Goal: Information Seeking & Learning: Learn about a topic

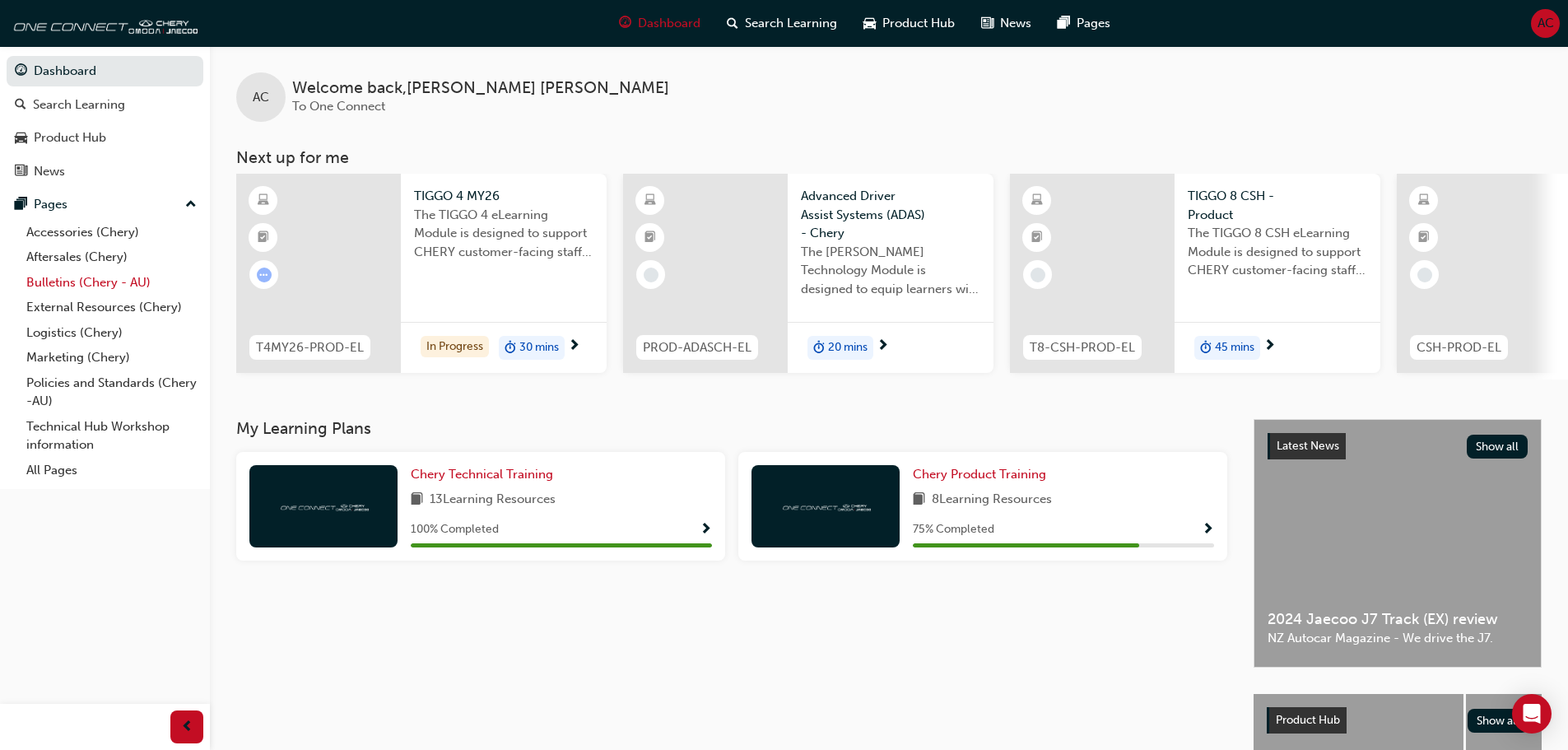
click at [71, 277] on link "Bulletins (Chery - AU)" at bounding box center [112, 283] width 184 height 26
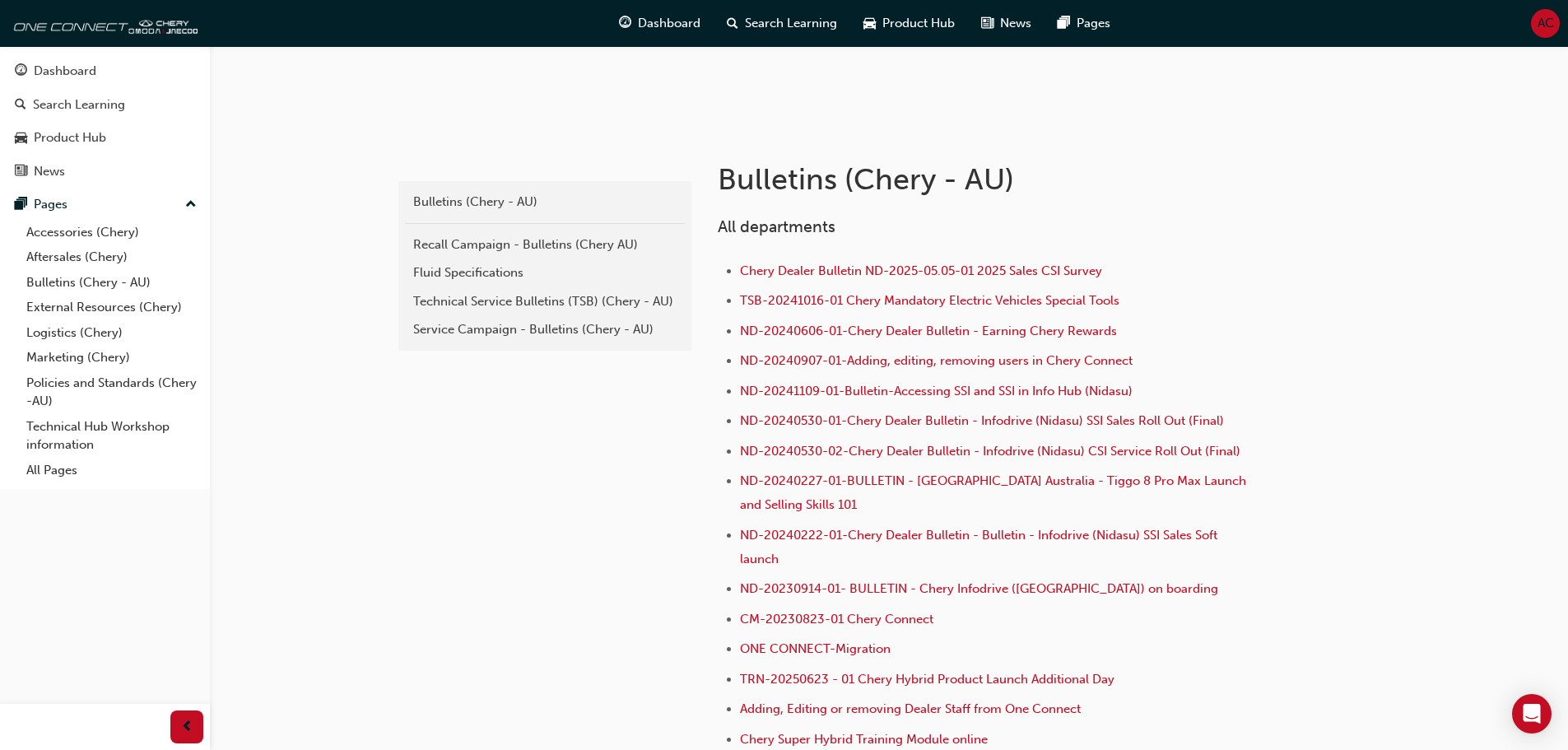
scroll to position [329, 0]
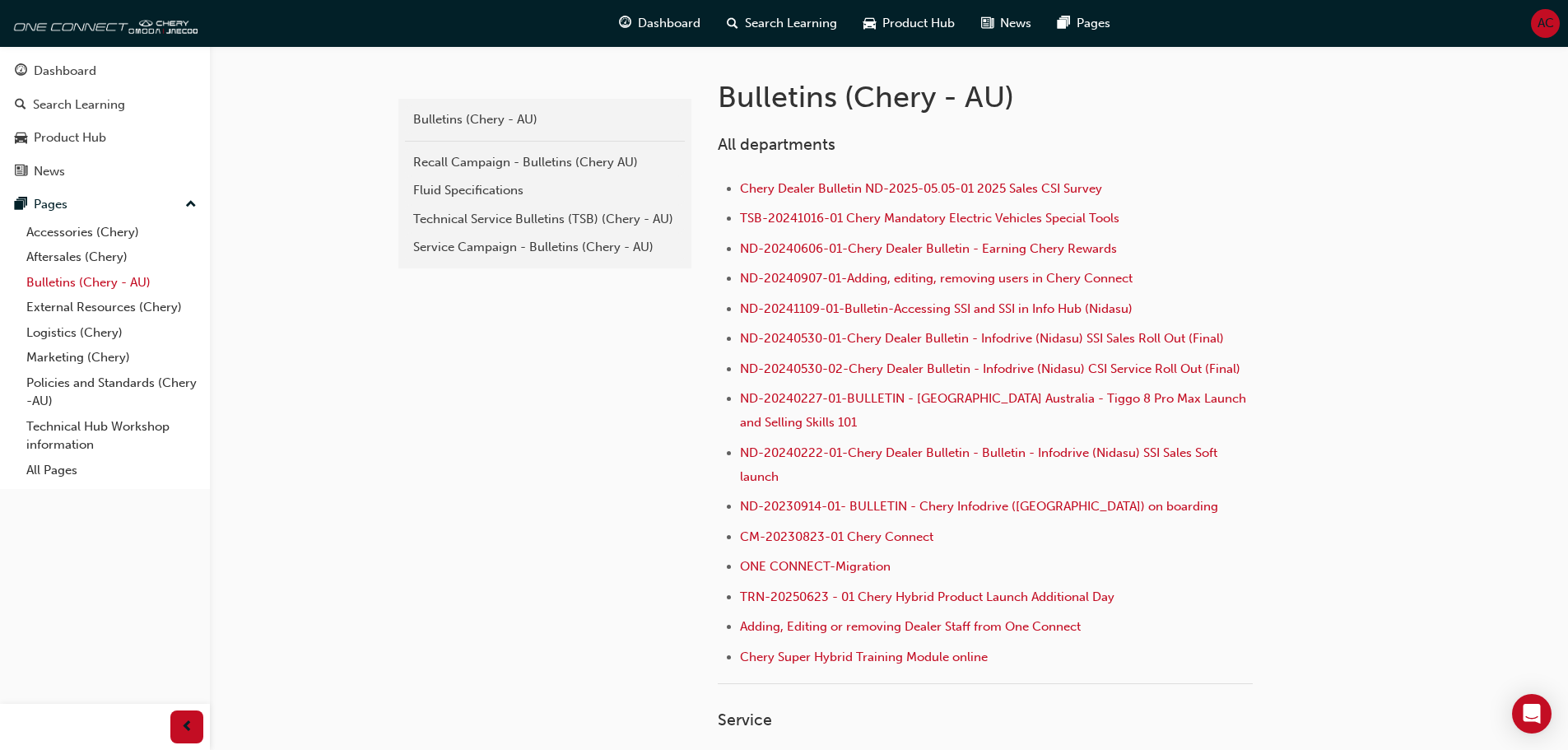
click at [133, 287] on link "Bulletins (Chery - AU)" at bounding box center [112, 283] width 184 height 26
click at [79, 435] on link "Technical Hub Workshop information" at bounding box center [112, 436] width 184 height 44
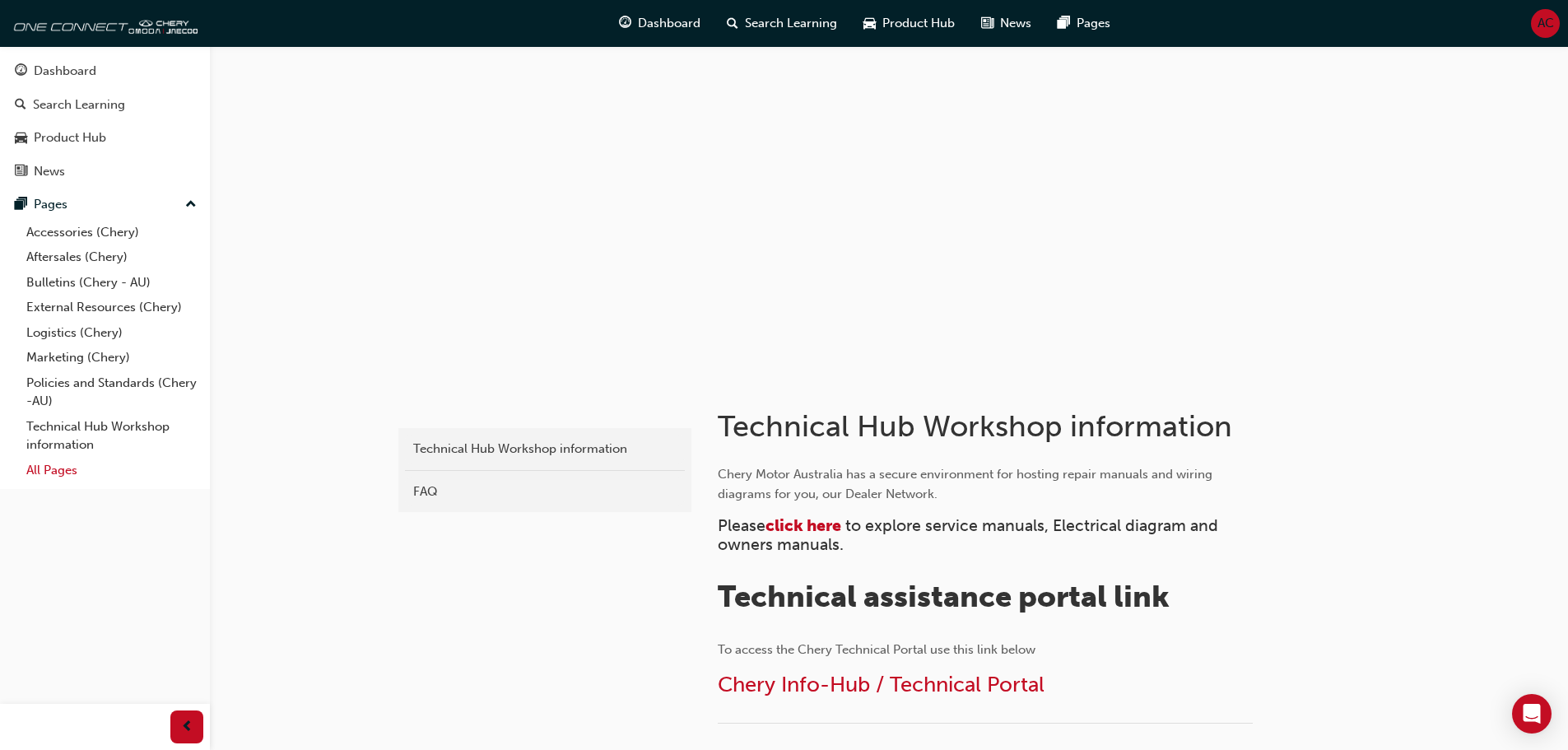
click at [38, 477] on link "All Pages" at bounding box center [112, 471] width 184 height 26
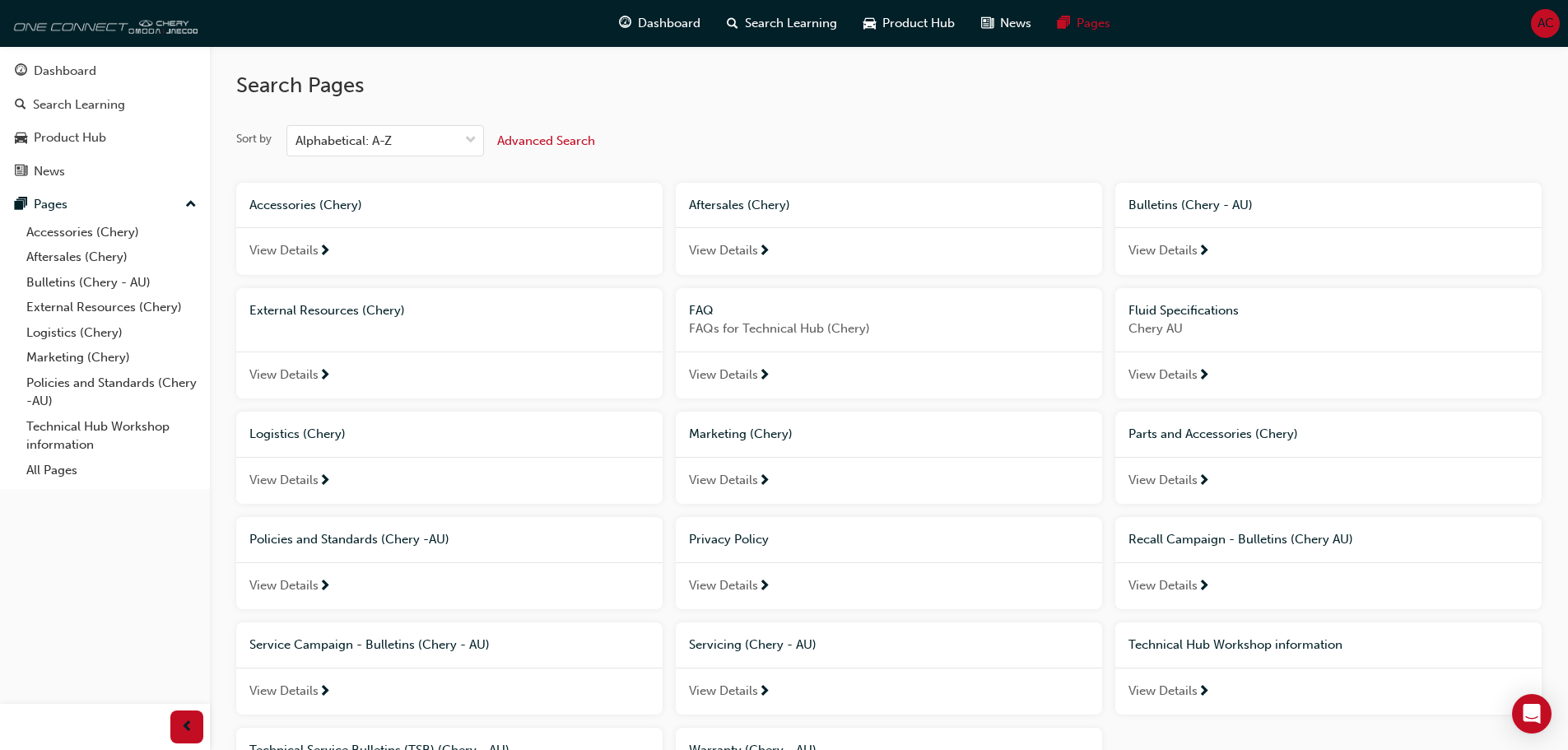
click at [82, 19] on img at bounding box center [103, 23] width 190 height 33
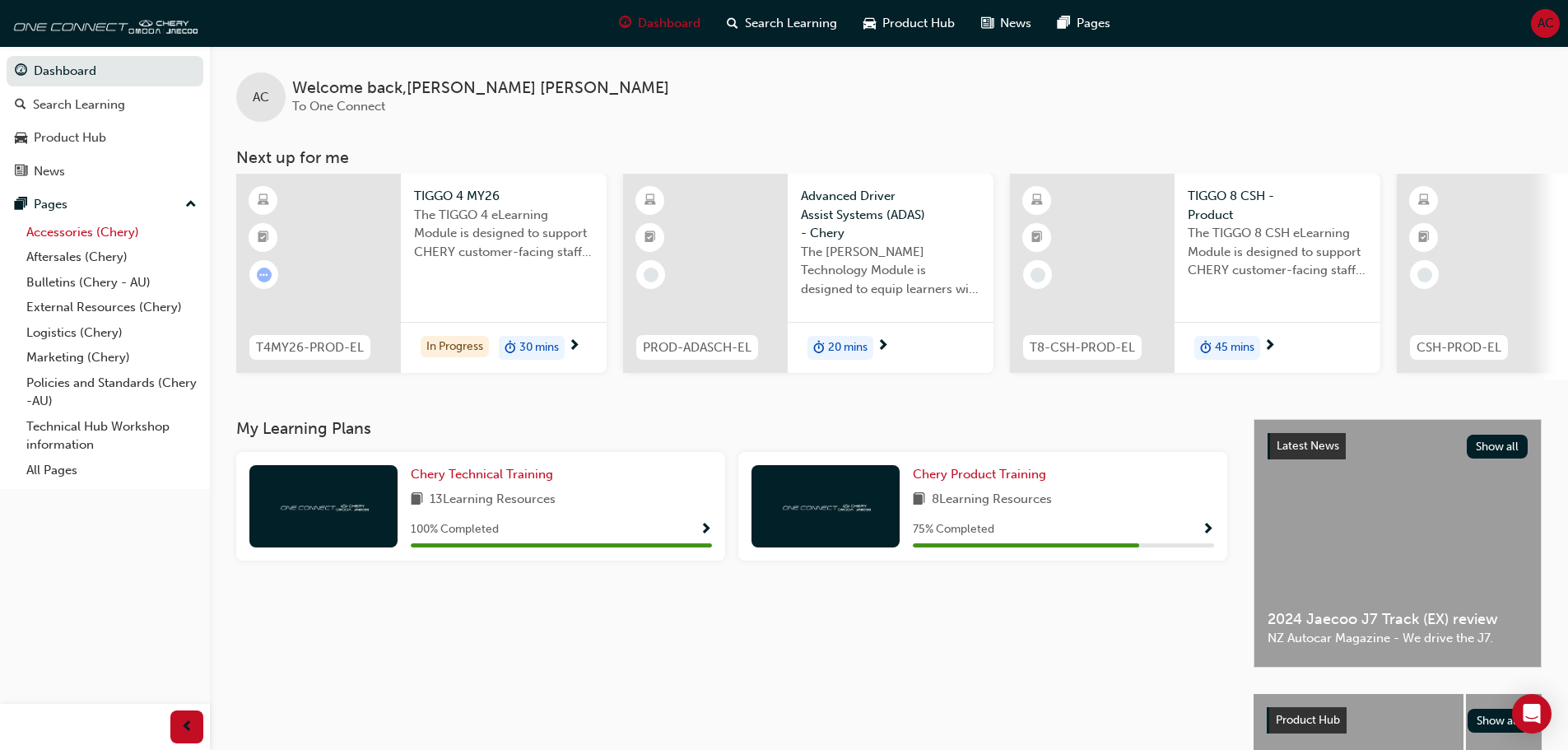
click at [76, 227] on link "Accessories (Chery)" at bounding box center [112, 232] width 184 height 26
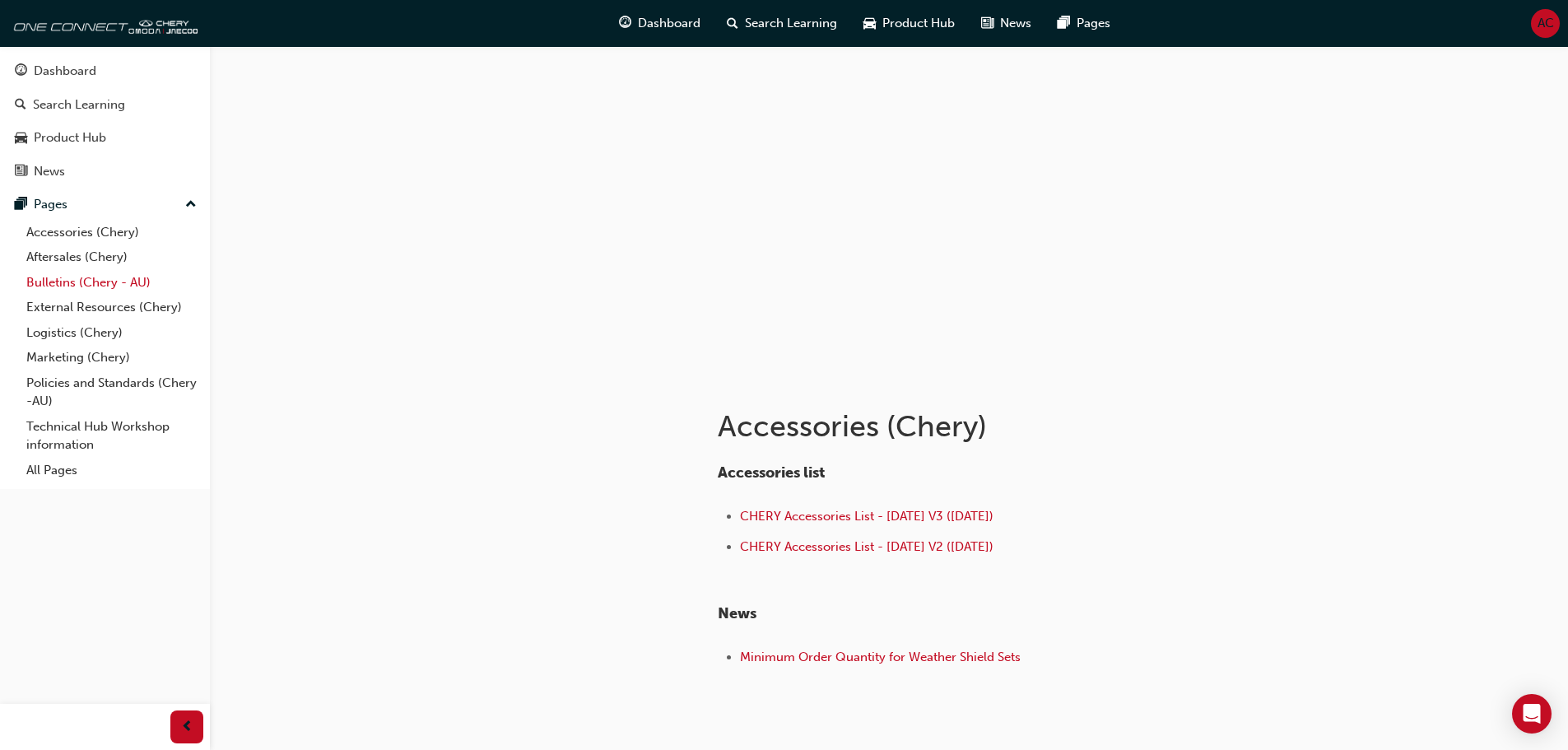
click at [71, 280] on link "Bulletins (Chery - AU)" at bounding box center [112, 283] width 184 height 26
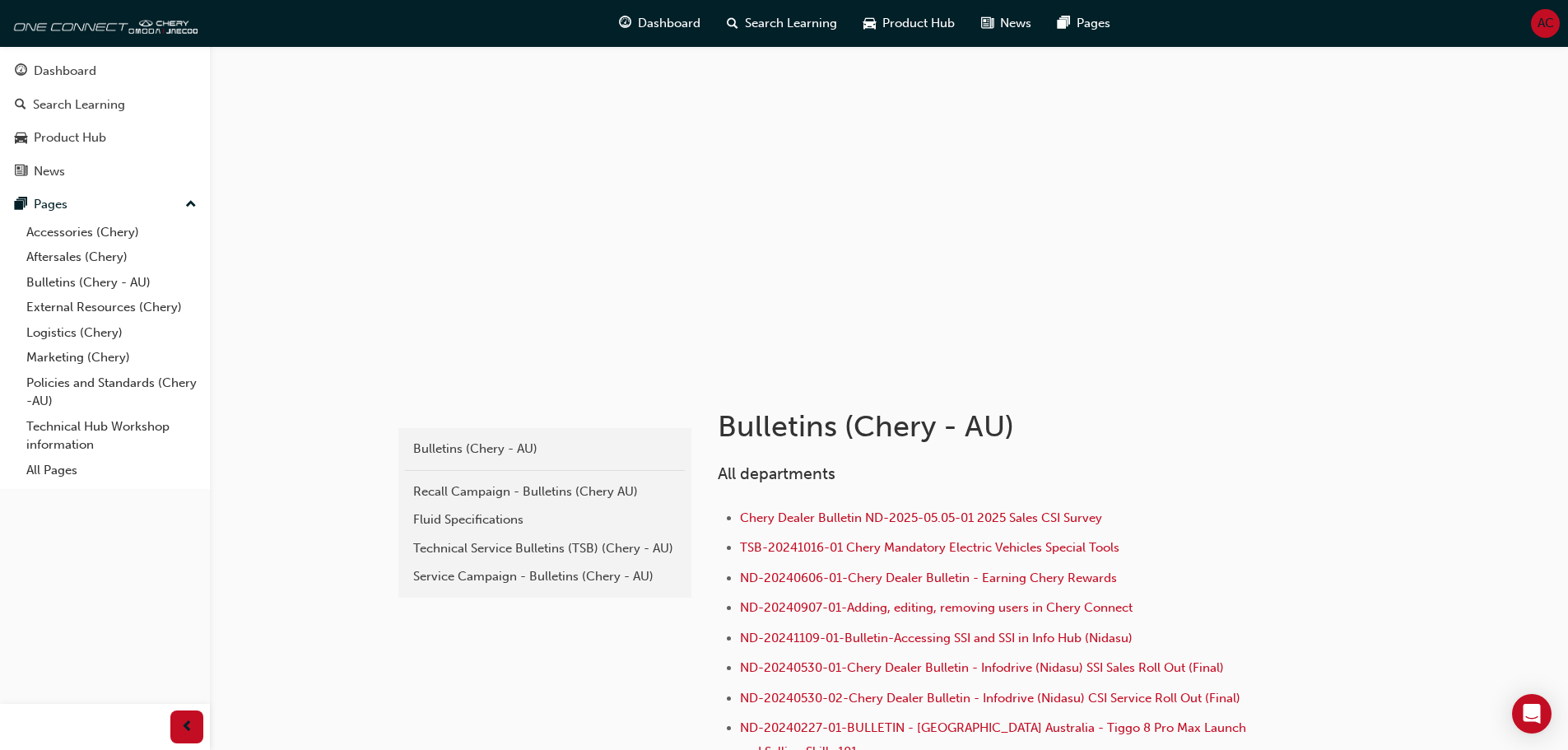
click at [118, 436] on link "Technical Hub Workshop information" at bounding box center [112, 436] width 184 height 44
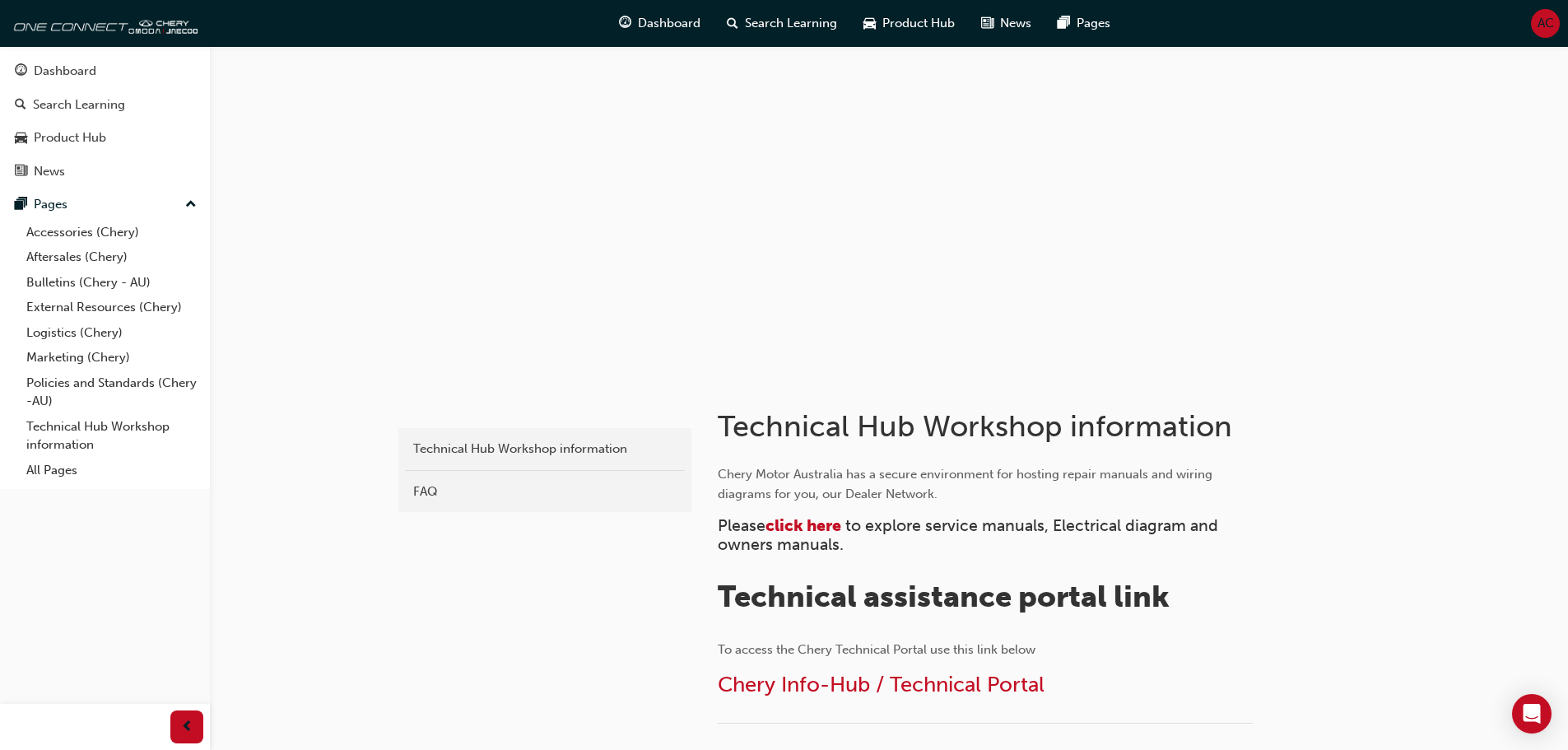
click at [349, 36] on div "Dashboard Search Learning Product Hub News Pages AC" at bounding box center [784, 23] width 1568 height 47
click at [69, 78] on div "Dashboard" at bounding box center [65, 71] width 63 height 19
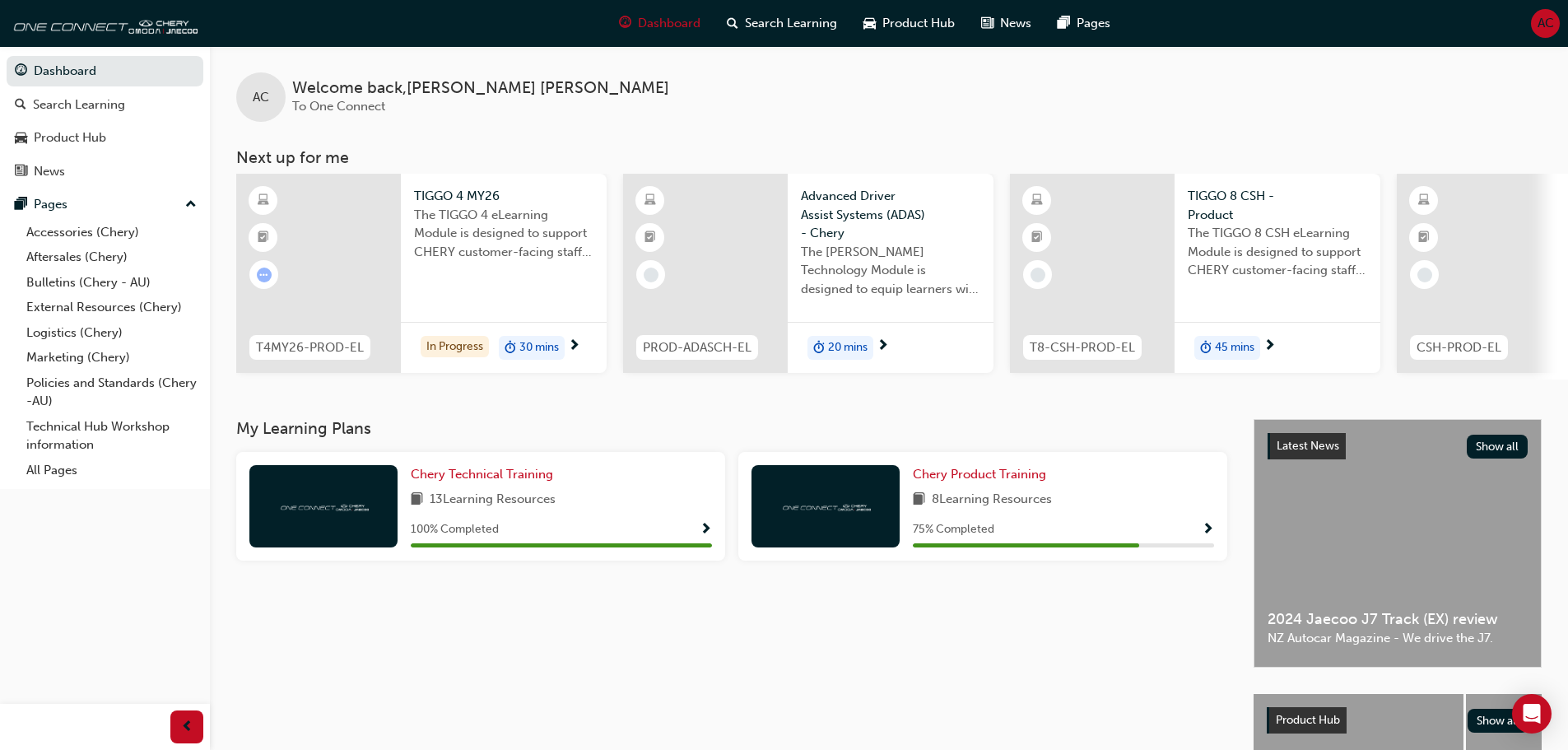
click at [489, 206] on span "The TIGGO 4 eLearning Module is designed to support CHERY customer-facing staff…" at bounding box center [504, 233] width 180 height 56
